Goal: Check status: Check status

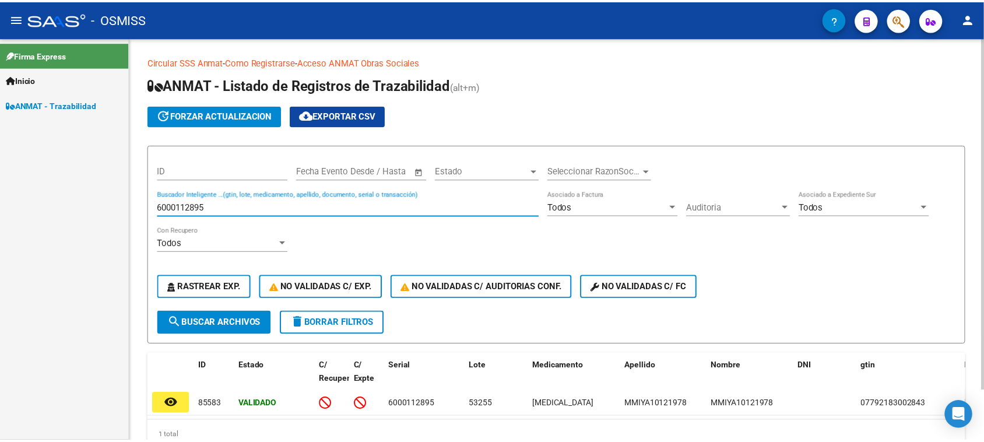
scroll to position [55, 0]
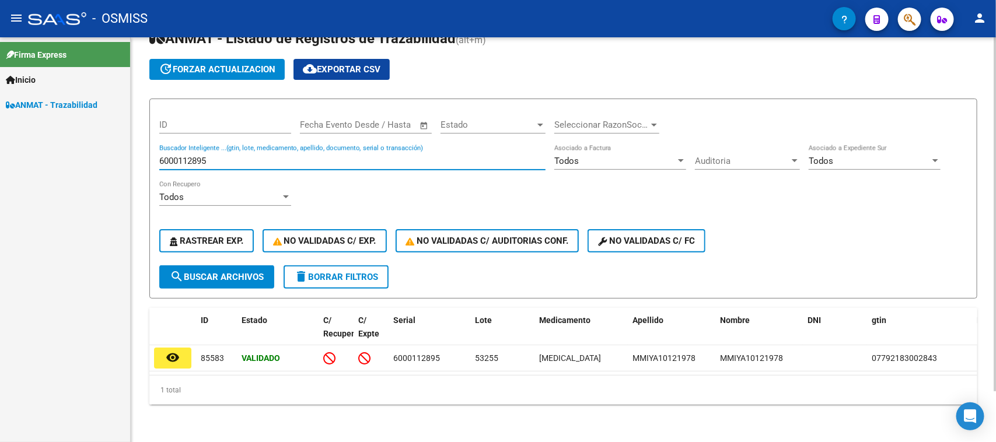
click at [194, 156] on input "6000112895" at bounding box center [352, 161] width 386 height 10
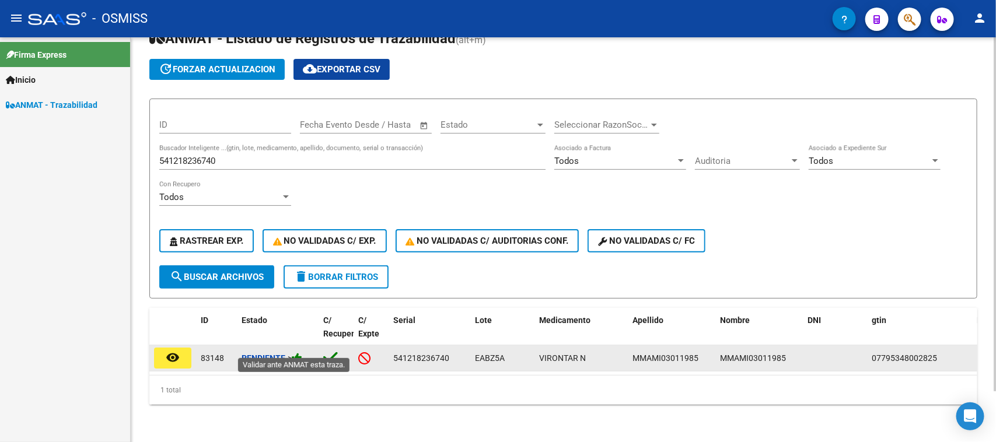
click at [299, 352] on icon at bounding box center [297, 357] width 10 height 11
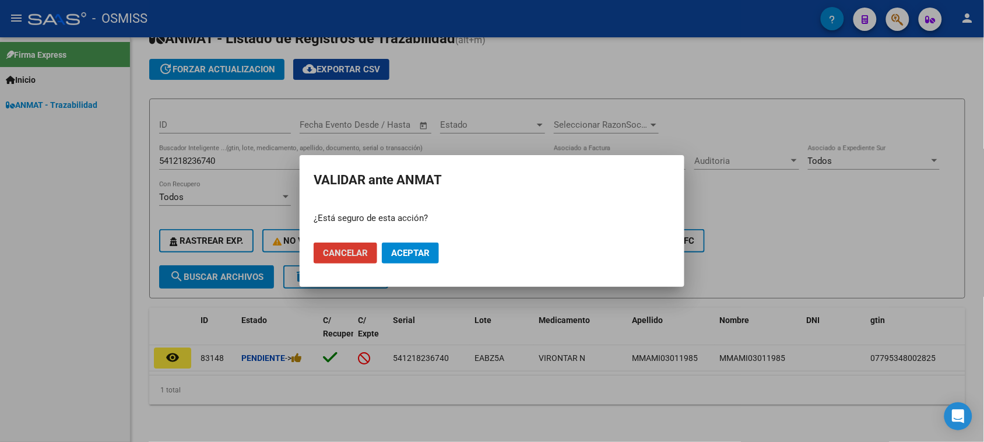
click at [399, 235] on mat-dialog-actions "Cancelar Aceptar" at bounding box center [492, 253] width 357 height 40
click at [395, 245] on button "Aceptar" at bounding box center [410, 253] width 57 height 21
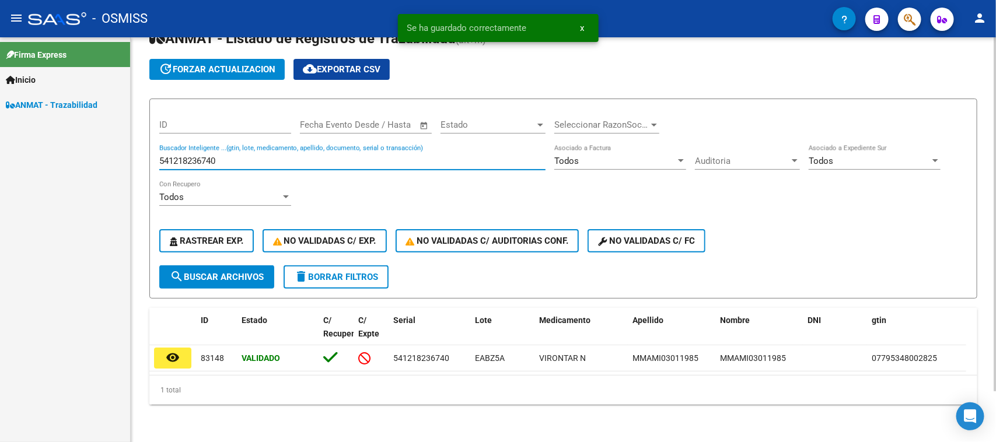
click at [233, 156] on input "541218236740" at bounding box center [352, 161] width 386 height 10
paste input "743662347285"
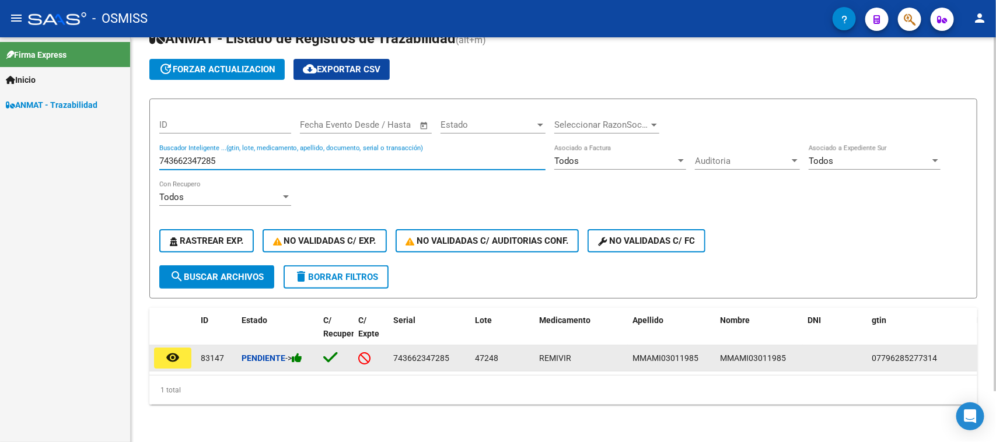
type input "743662347285"
click at [297, 352] on icon at bounding box center [297, 357] width 10 height 11
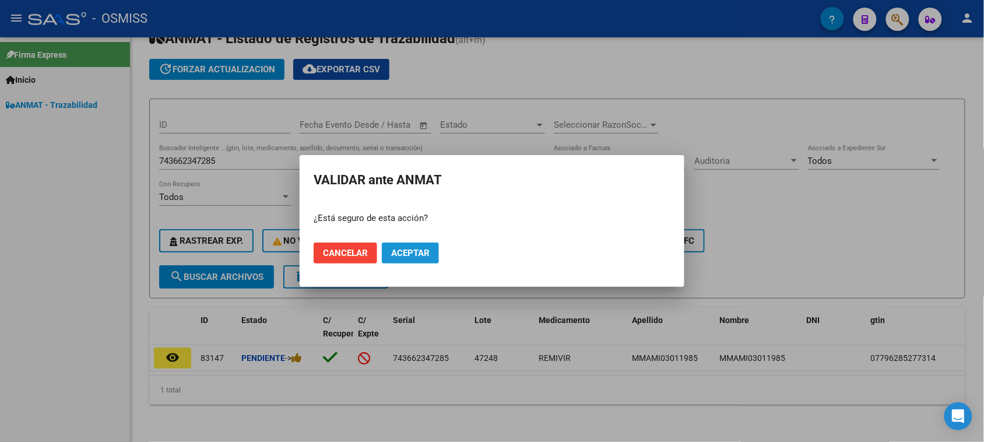
click at [397, 246] on button "Aceptar" at bounding box center [410, 253] width 57 height 21
